Goal: Task Accomplishment & Management: Use online tool/utility

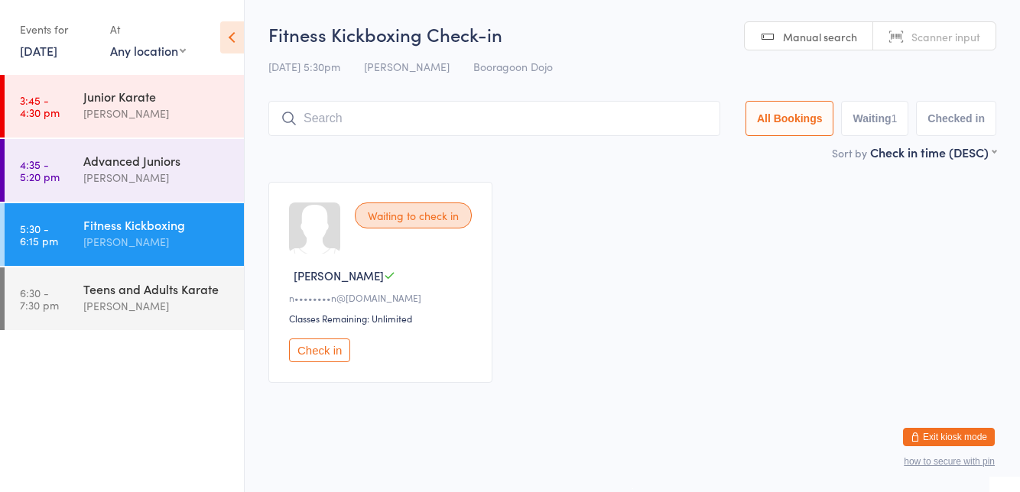
click at [310, 344] on button "Check in" at bounding box center [319, 351] width 61 height 24
click at [53, 309] on time "6:30 - 7:30 pm" at bounding box center [39, 299] width 39 height 24
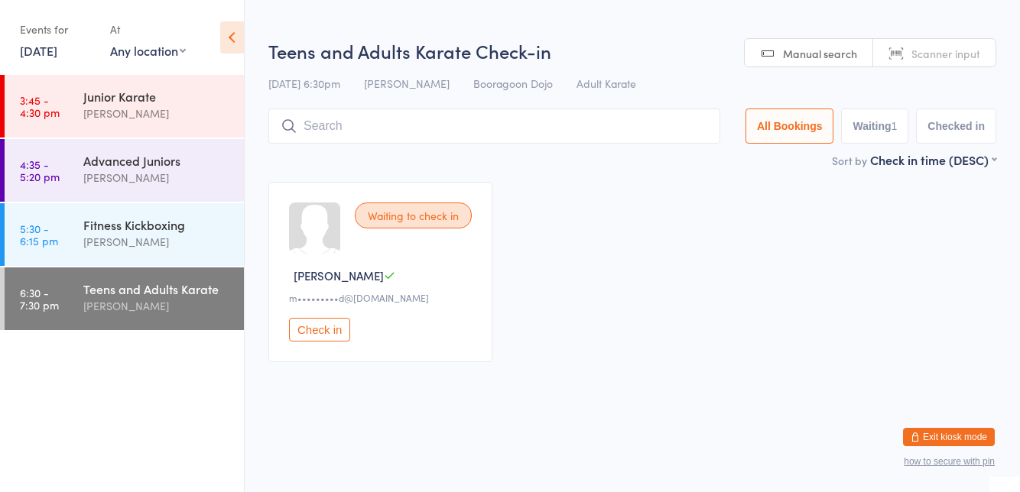
click at [74, 251] on link "5:30 - 6:15 pm Fitness Kickboxing [PERSON_NAME]" at bounding box center [124, 234] width 239 height 63
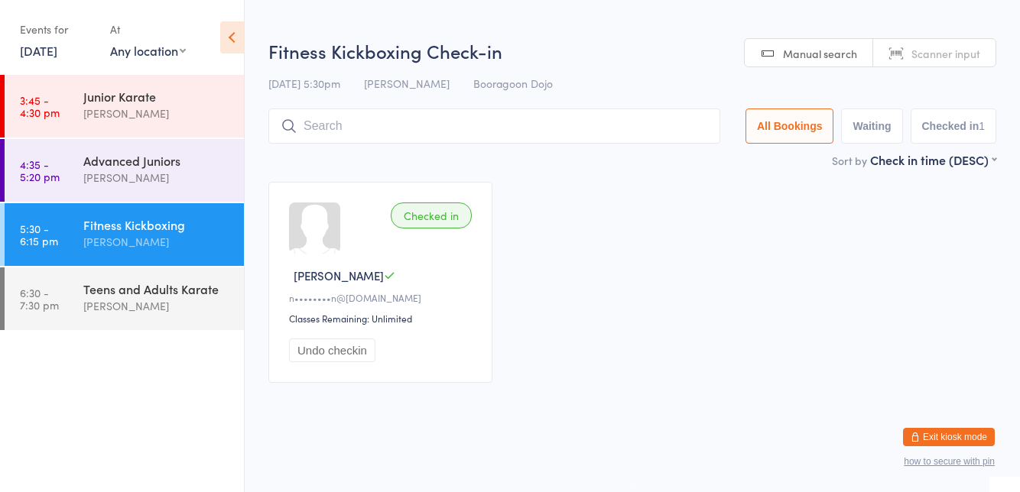
click at [1011, 295] on ui-view "Fitness Kickboxing Check-in 11 Aug 5:30pm Brodie Woods Booragoon Dojo Manual se…" at bounding box center [632, 217] width 775 height 359
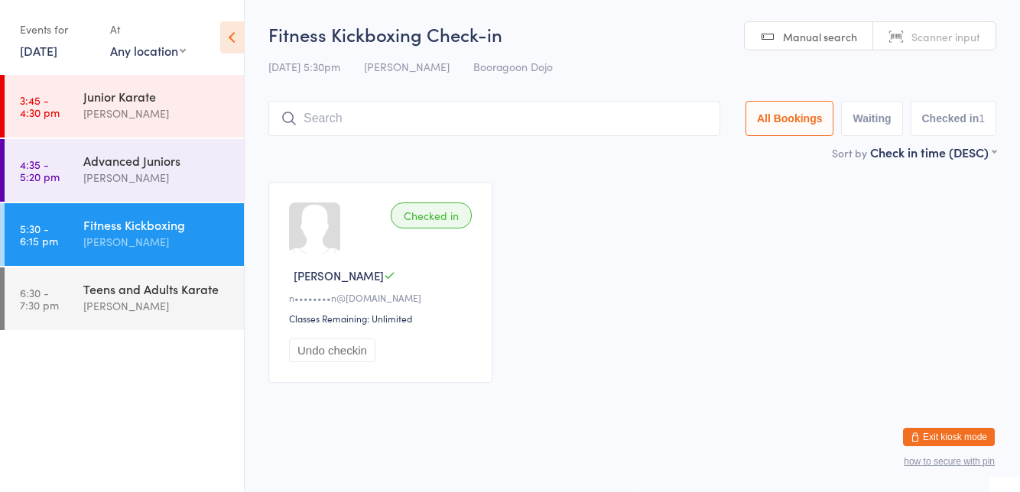
click at [341, 125] on input "search" at bounding box center [494, 118] width 452 height 35
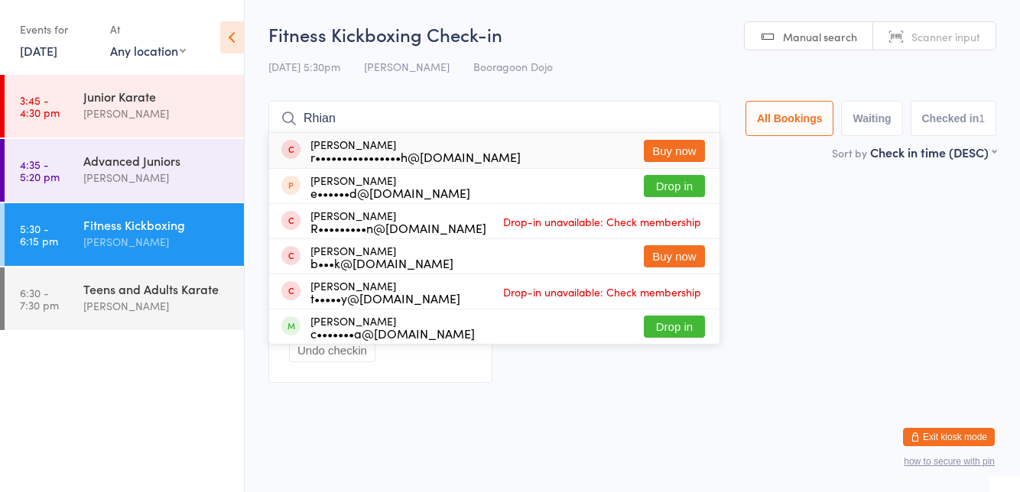
type input "Rhian"
click at [665, 186] on button "Drop in" at bounding box center [674, 186] width 61 height 22
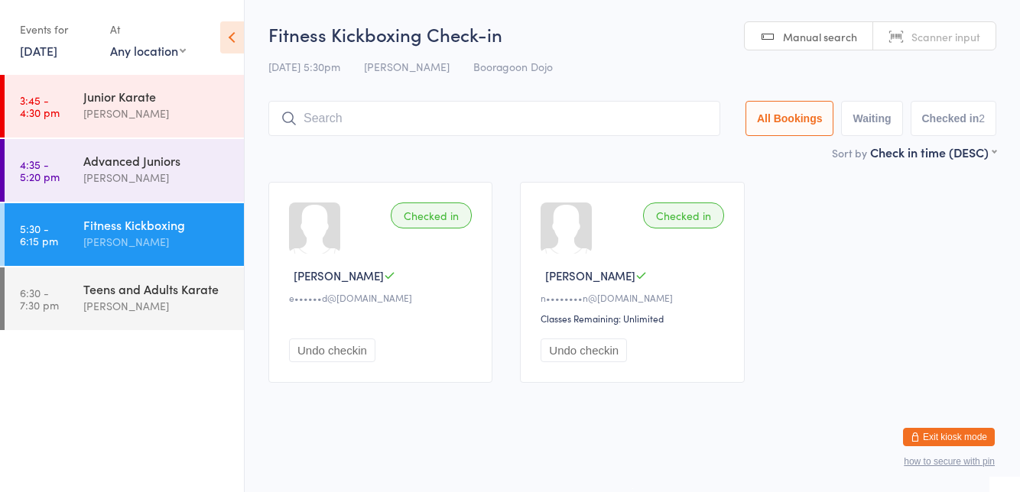
click at [801, 194] on div "Checked in Rhiana I e••••••d@[DOMAIN_NAME] Undo checkin Checked in [PERSON_NAME…" at bounding box center [632, 282] width 755 height 229
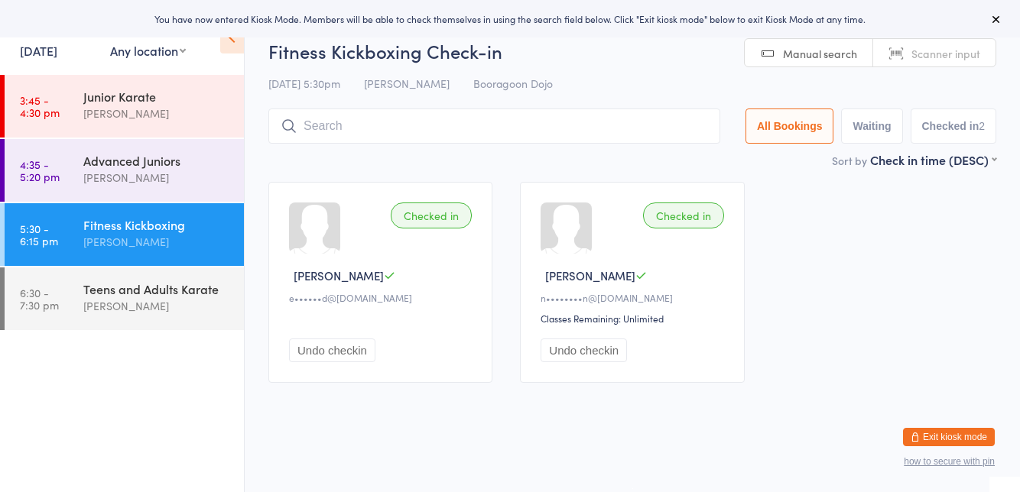
click at [679, 181] on div "Checked in Rhiana I e••••••d@[DOMAIN_NAME] Undo checkin Checked in [PERSON_NAME…" at bounding box center [632, 282] width 755 height 229
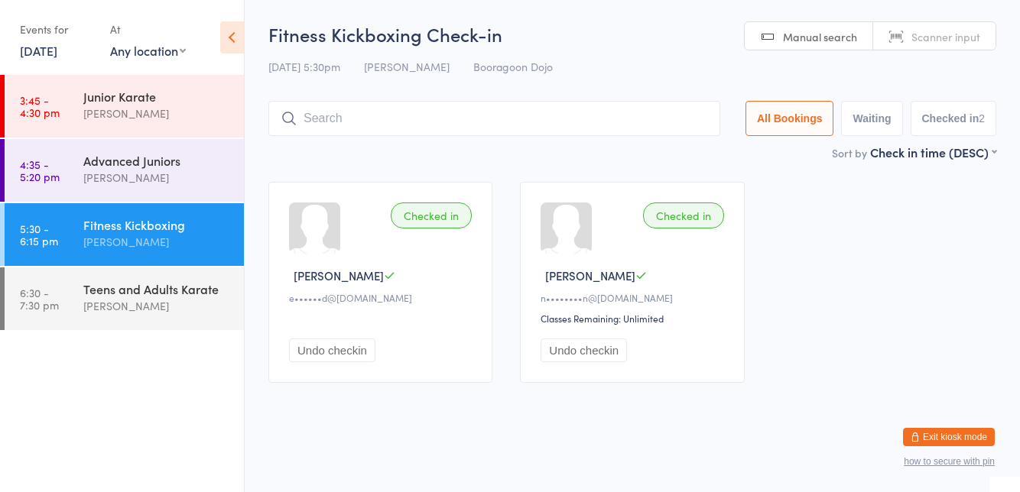
click at [118, 297] on div "[PERSON_NAME]" at bounding box center [157, 306] width 148 height 18
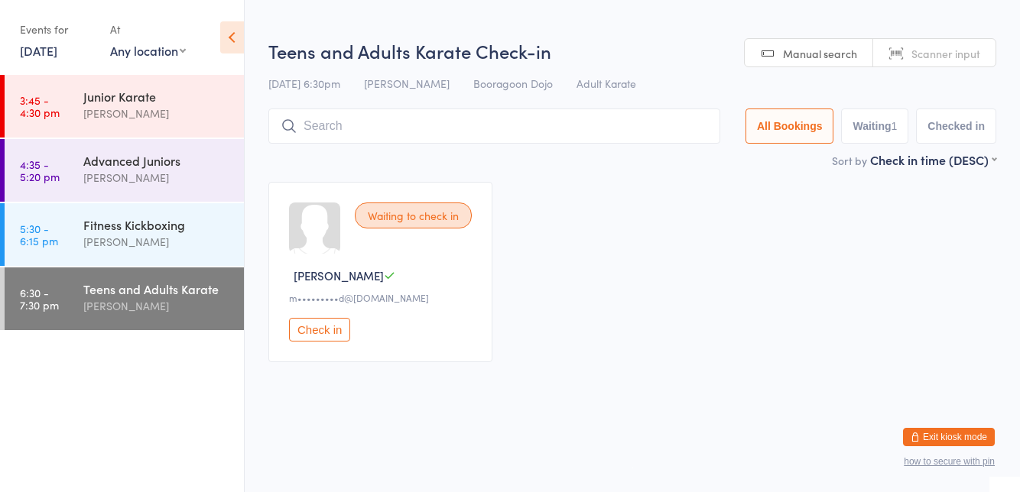
click at [480, 196] on div "Waiting to check in [PERSON_NAME] C m•••••••••d@[DOMAIN_NAME] Check in" at bounding box center [380, 272] width 224 height 180
click at [136, 233] on div "[PERSON_NAME]" at bounding box center [157, 242] width 148 height 18
